Goal: Find specific page/section: Find specific page/section

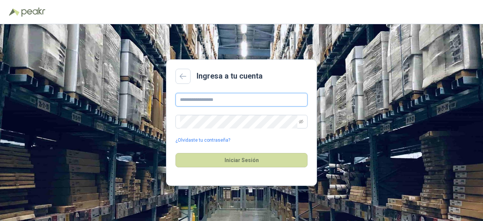
click at [214, 101] on input "text" at bounding box center [242, 100] width 132 height 14
click at [210, 102] on input "text" at bounding box center [242, 100] width 132 height 14
paste input "*"
type input "**********"
click at [300, 122] on icon "eye-invisible" at bounding box center [301, 121] width 5 height 5
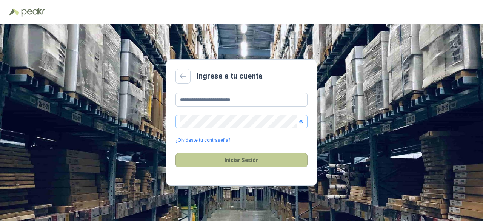
click at [237, 160] on button "Iniciar Sesión" at bounding box center [242, 160] width 132 height 14
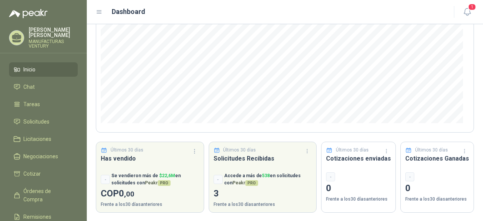
scroll to position [119, 0]
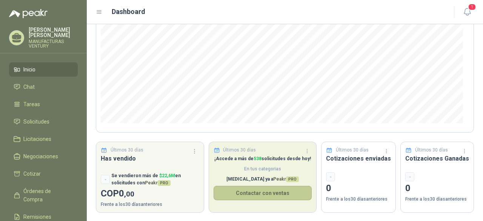
click at [255, 194] on button "Contactar con ventas" at bounding box center [263, 193] width 99 height 14
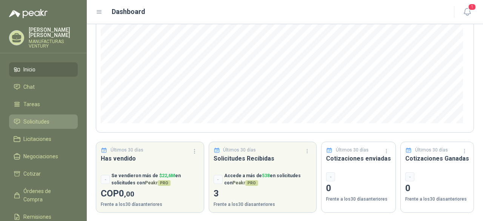
click at [32, 120] on span "Solicitudes" at bounding box center [36, 121] width 26 height 8
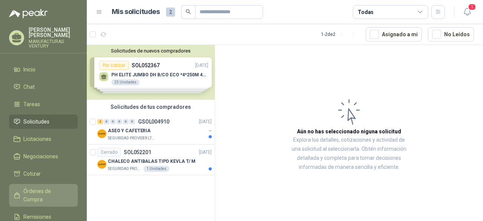
click at [39, 189] on span "Órdenes de Compra" at bounding box center [46, 195] width 47 height 17
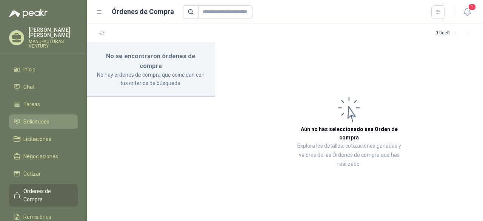
click at [33, 119] on span "Solicitudes" at bounding box center [36, 121] width 26 height 8
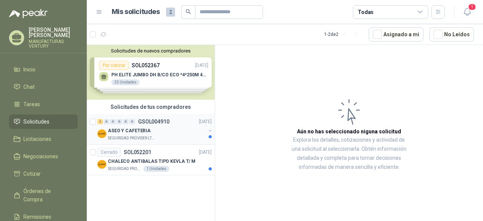
click at [146, 132] on p "ASEO Y CAFETERIA" at bounding box center [129, 130] width 43 height 7
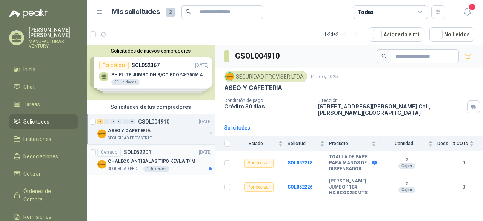
click at [131, 153] on p "SOL052201" at bounding box center [138, 151] width 28 height 5
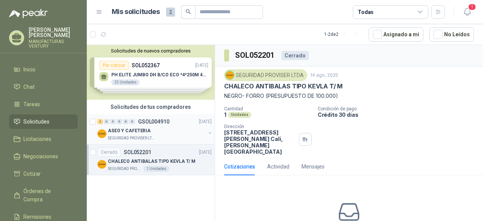
click at [136, 128] on p "ASEO Y CAFETERIA" at bounding box center [129, 130] width 43 height 7
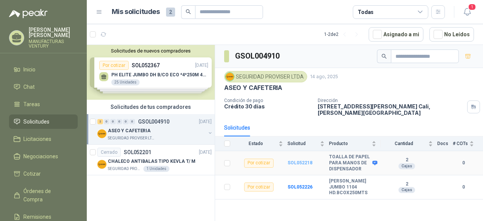
click at [297, 162] on b "SOL052218" at bounding box center [300, 162] width 25 height 5
